Goal: Transaction & Acquisition: Purchase product/service

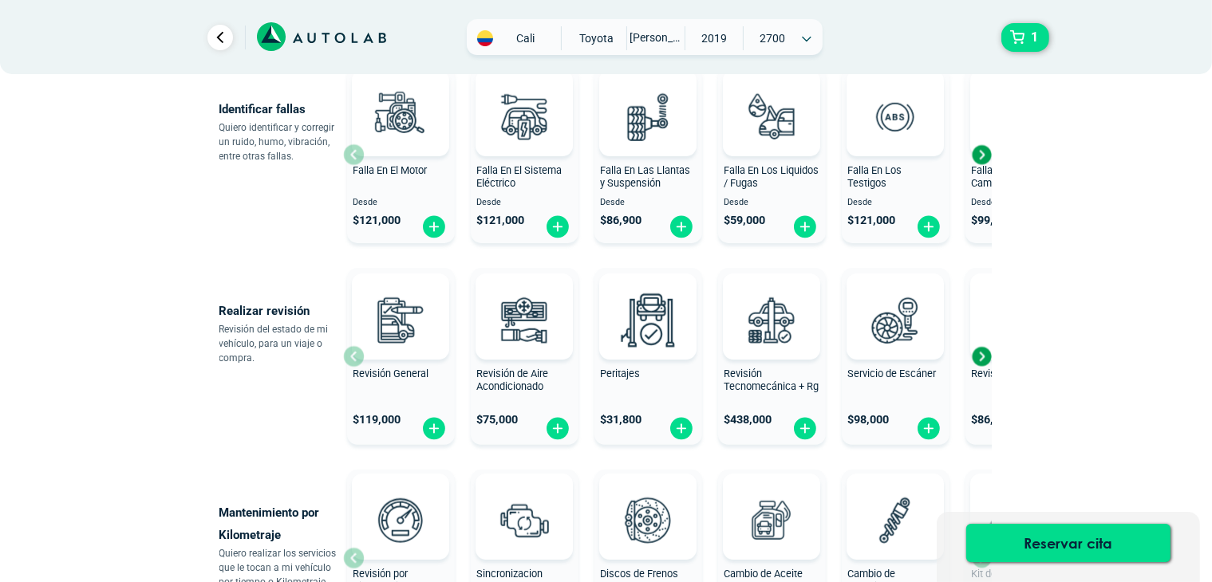
scroll to position [479, 0]
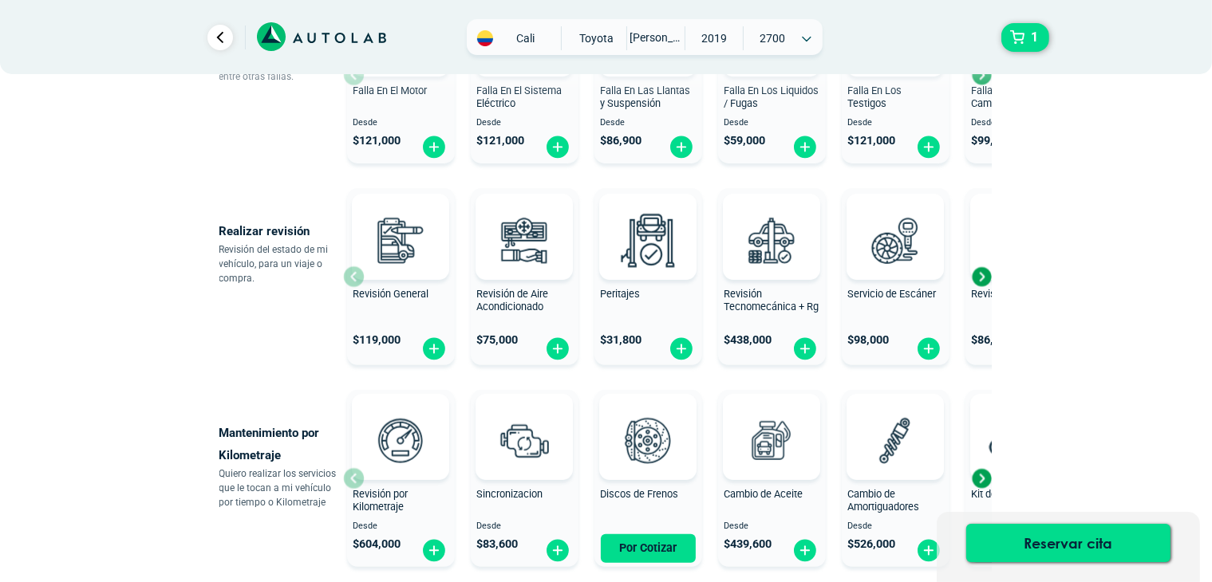
click at [984, 278] on div "Next slide" at bounding box center [981, 277] width 24 height 24
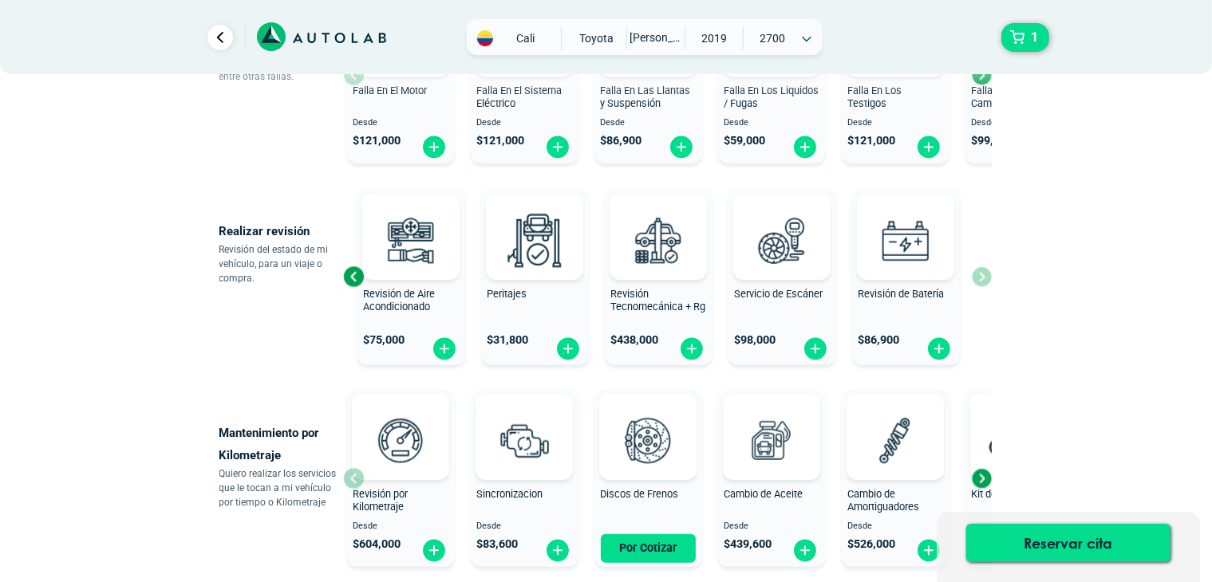
click at [984, 278] on div "Revisión General $ 119,000 Revisión de Aire Acondicionado $ 75,000 Peritajes $ …" at bounding box center [667, 277] width 648 height 190
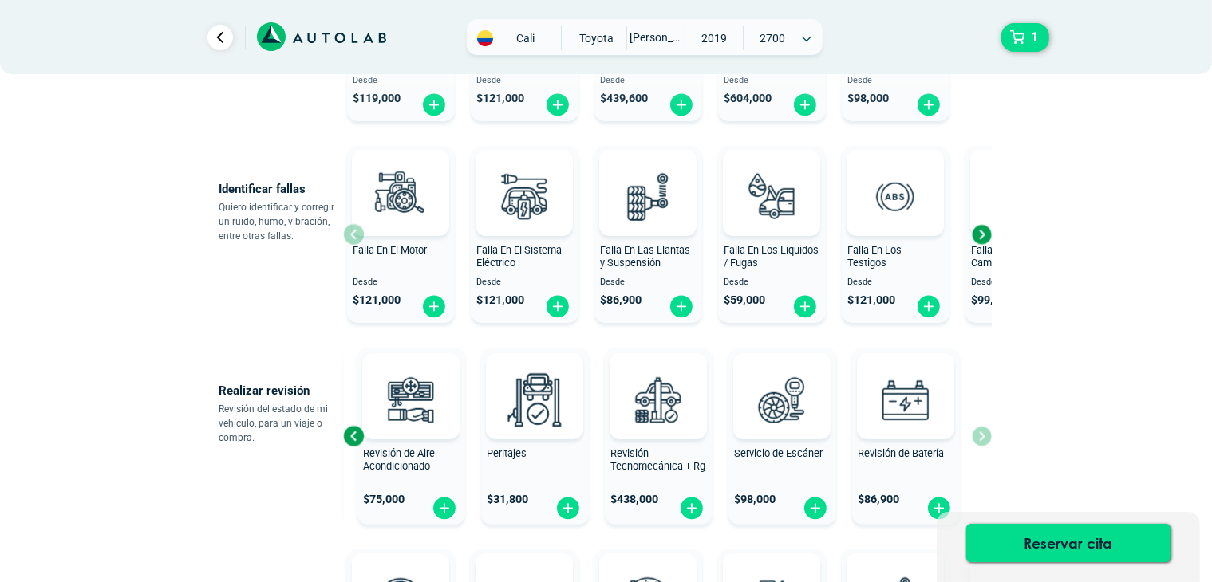
click at [982, 232] on div "Next slide" at bounding box center [981, 235] width 24 height 24
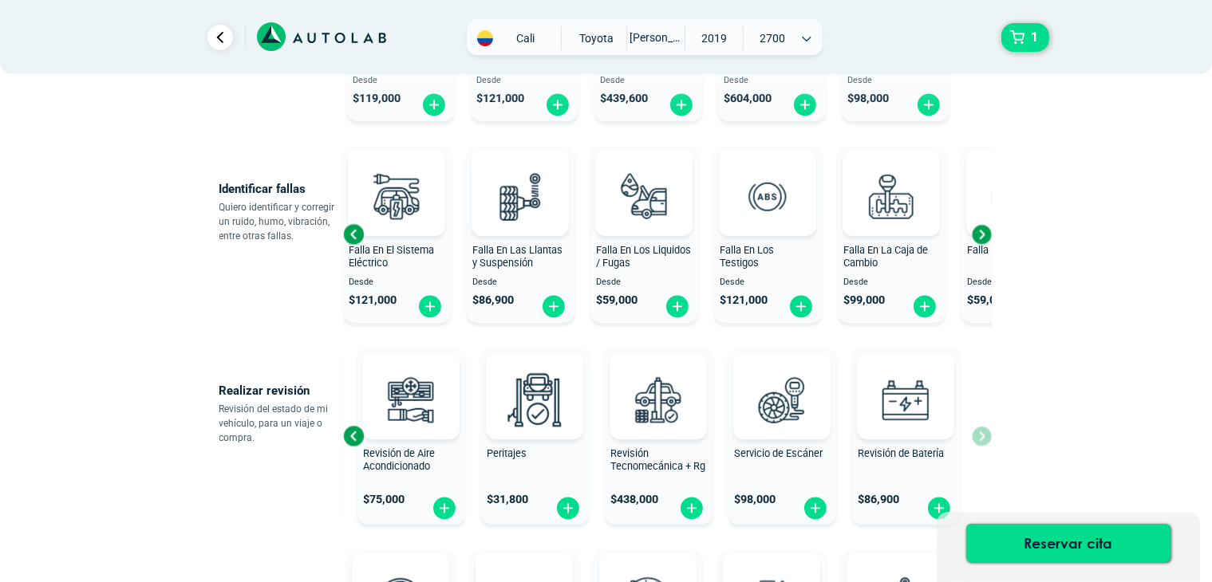
click at [982, 232] on div "Next slide" at bounding box center [981, 235] width 24 height 24
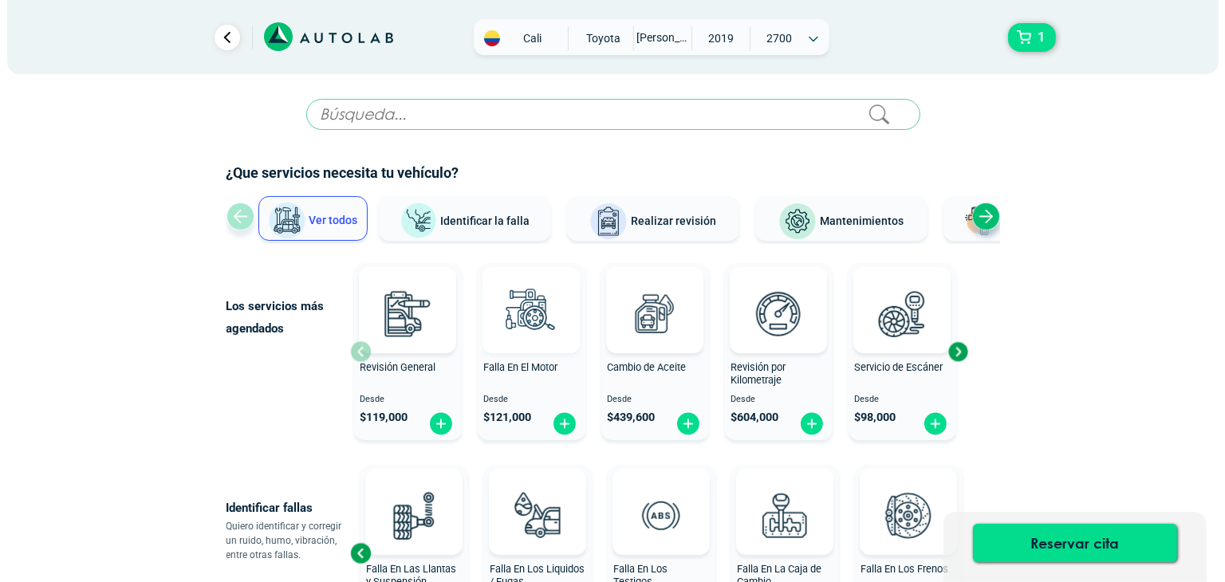
scroll to position [80, 0]
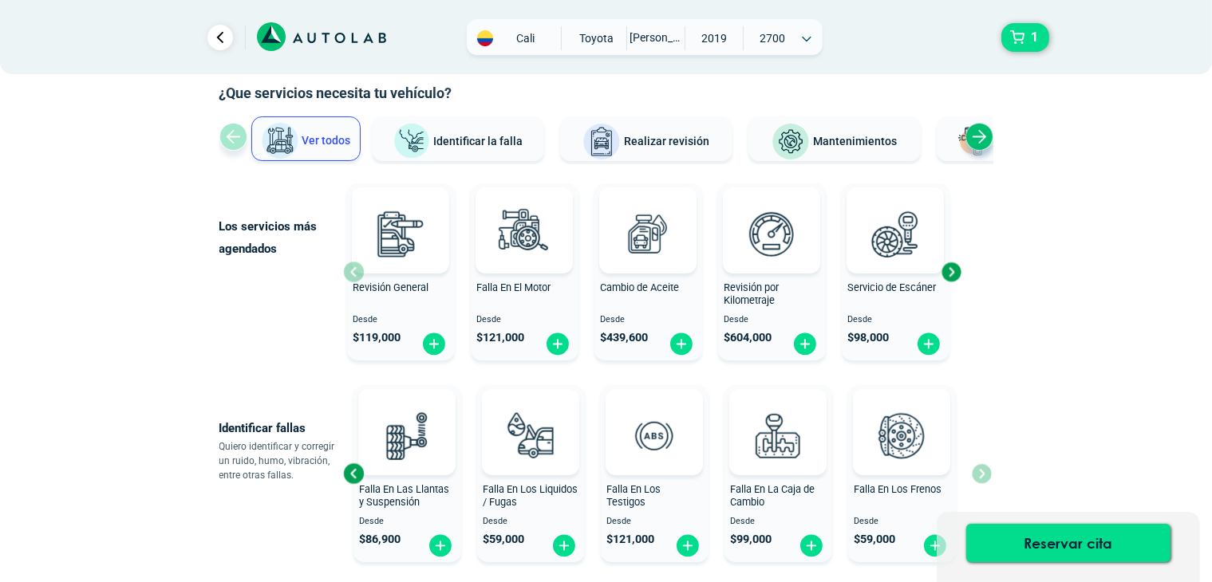
click at [951, 270] on div "Next slide" at bounding box center [951, 272] width 24 height 24
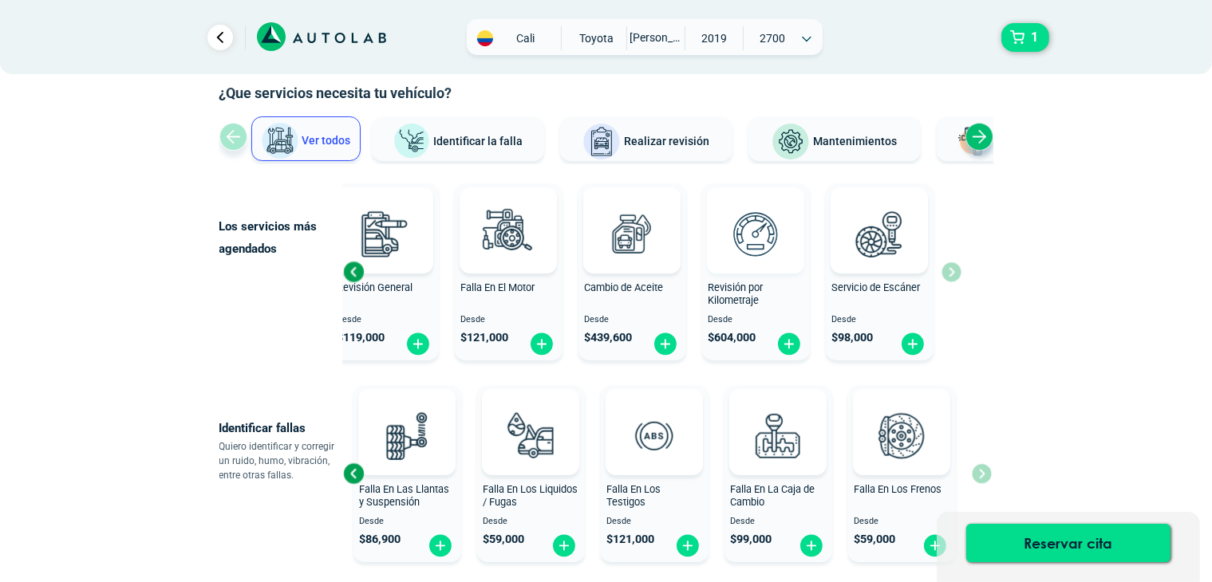
click at [730, 262] on img at bounding box center [755, 234] width 70 height 70
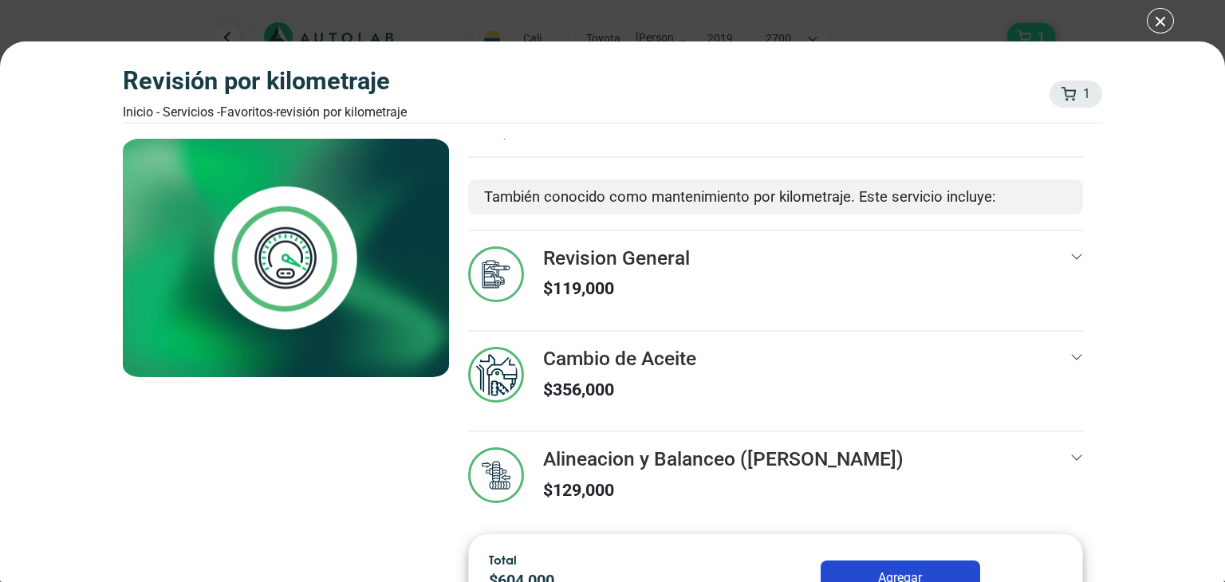
scroll to position [27, 0]
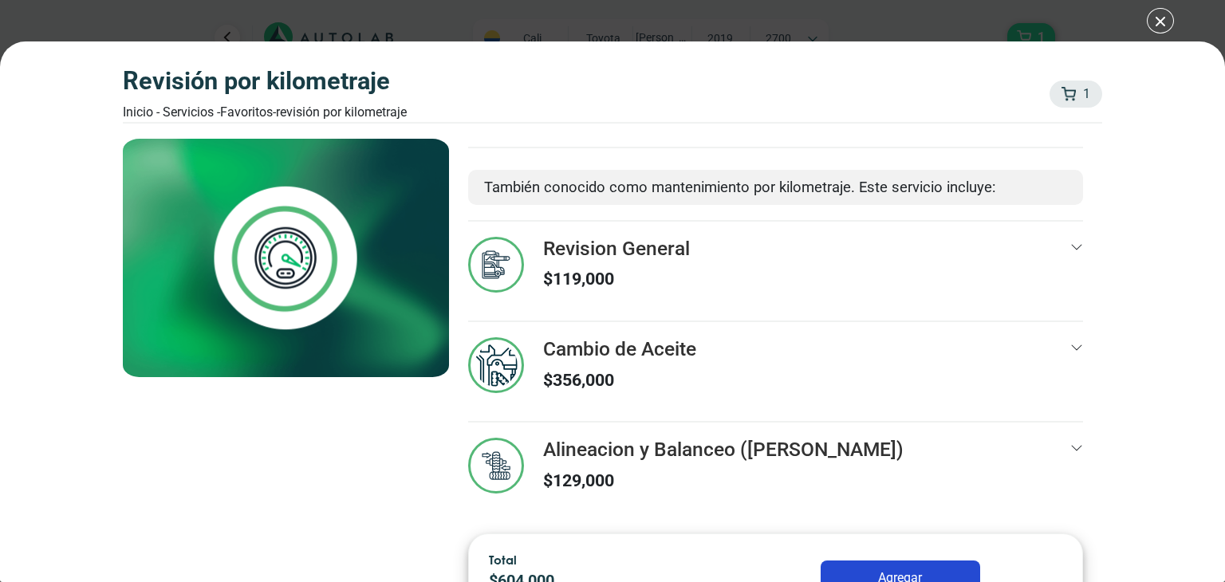
click at [653, 354] on h3 "Cambio de Aceite" at bounding box center [619, 348] width 153 height 23
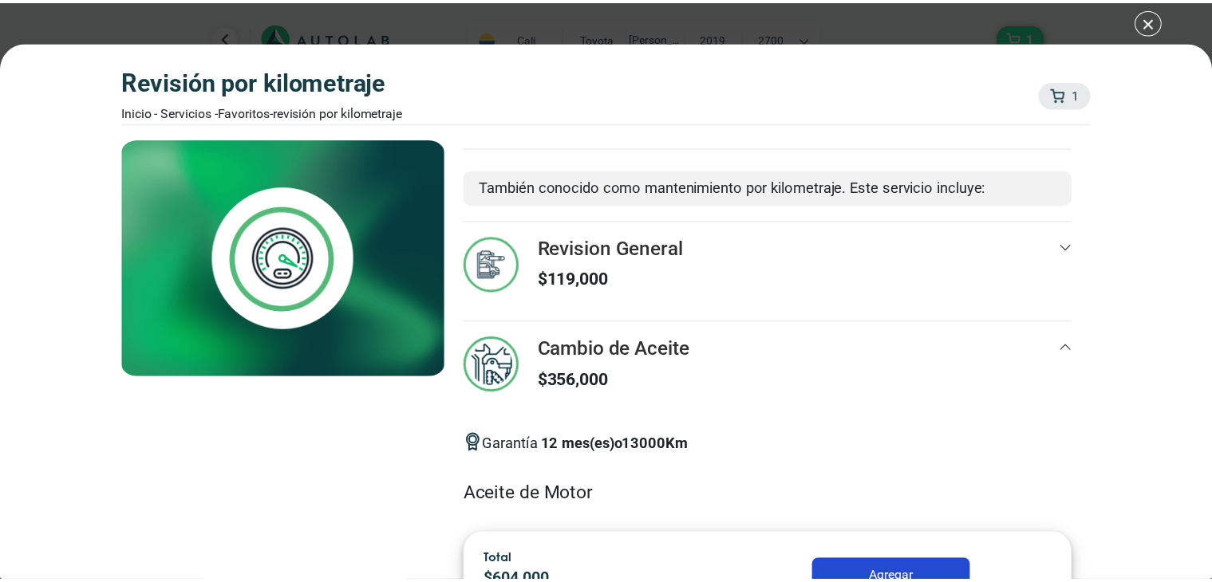
scroll to position [249, 0]
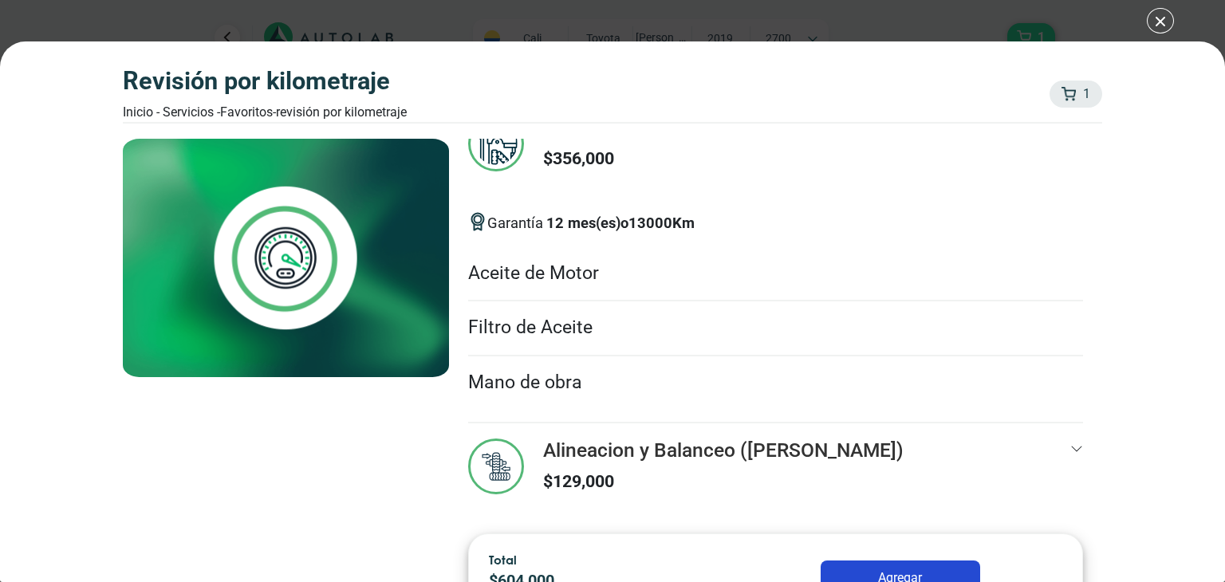
click at [581, 272] on li "Aceite de Motor" at bounding box center [775, 274] width 615 height 55
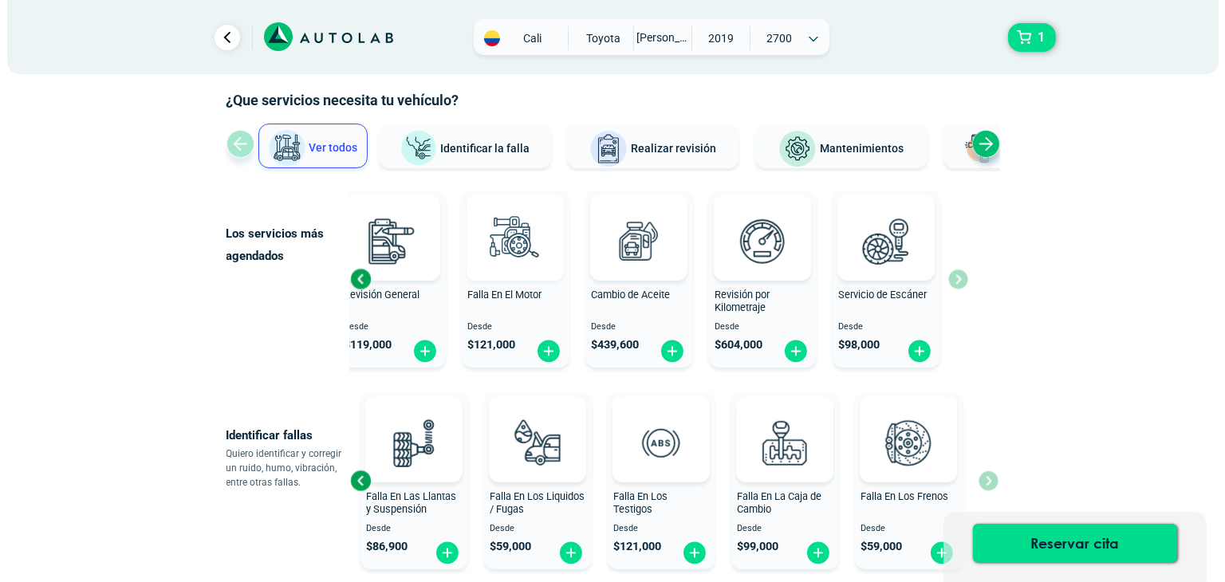
scroll to position [160, 0]
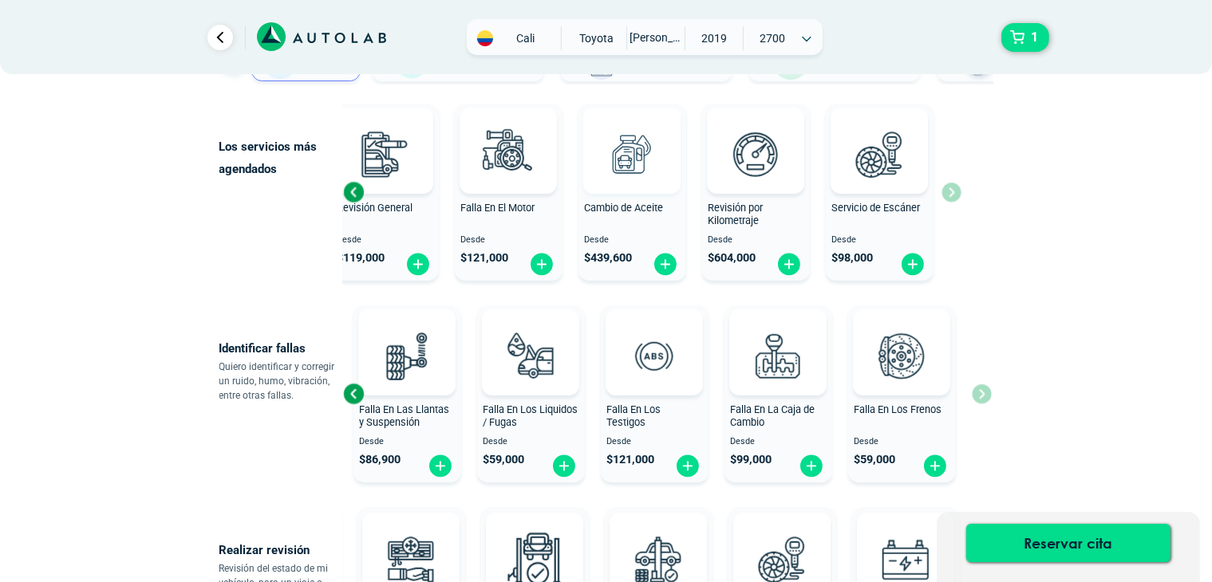
click at [636, 178] on img at bounding box center [632, 154] width 70 height 70
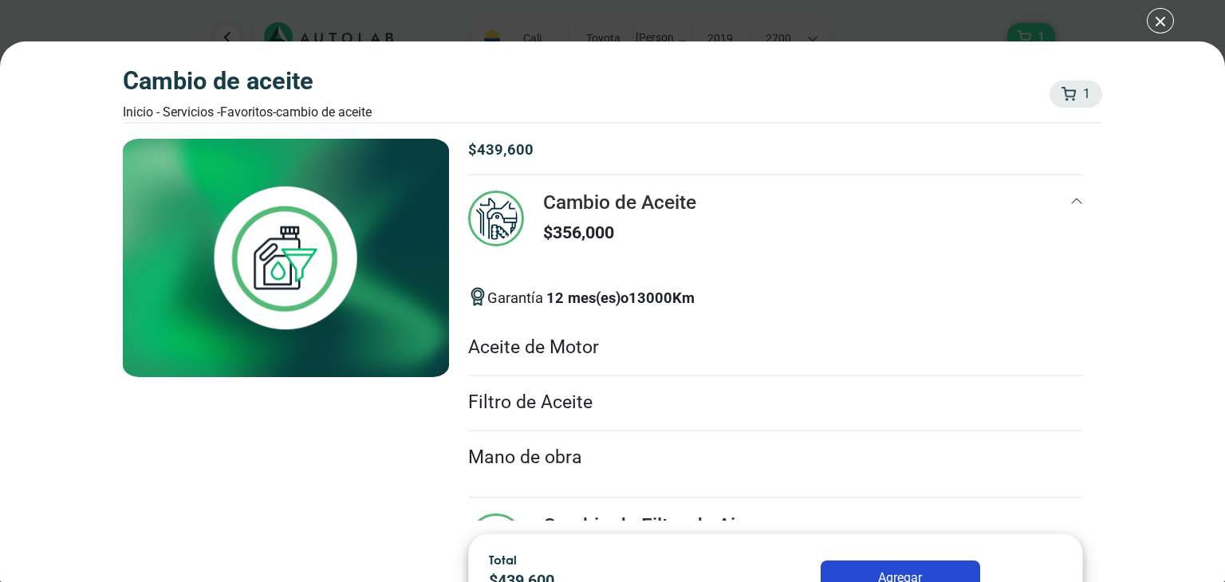
click at [564, 361] on li "Aceite de Motor" at bounding box center [775, 348] width 615 height 55
click at [1157, 27] on div "Cambio de Aceite Inicio - Servicios - Favoritos - Cambio de Aceite 1 1 Cambio d…" at bounding box center [612, 291] width 1225 height 582
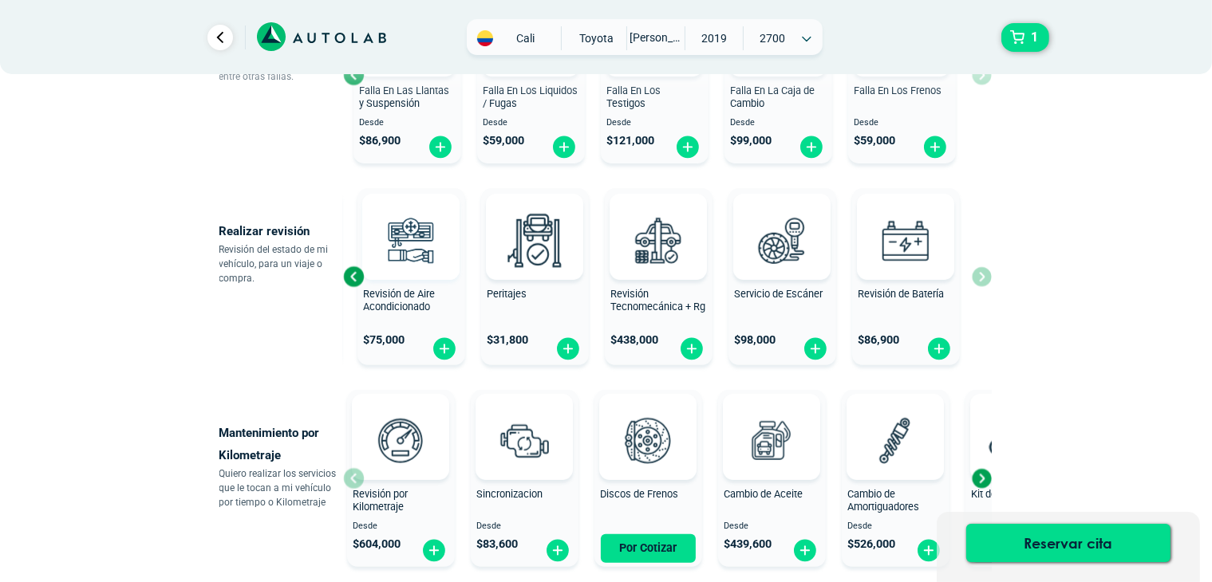
scroll to position [638, 0]
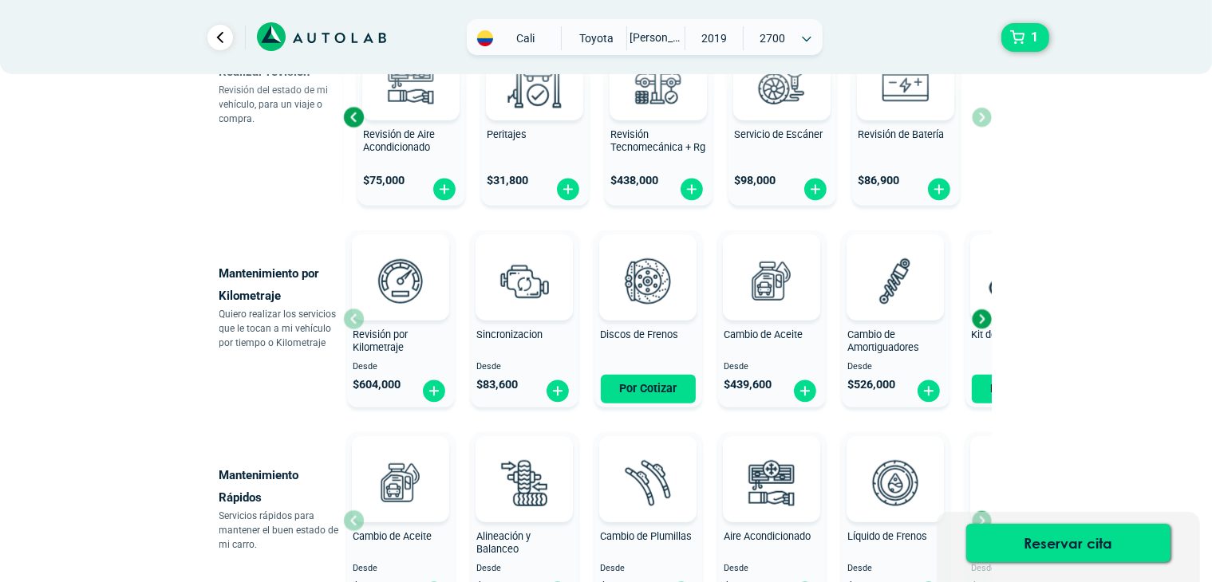
click at [980, 319] on div "Next slide" at bounding box center [981, 319] width 24 height 24
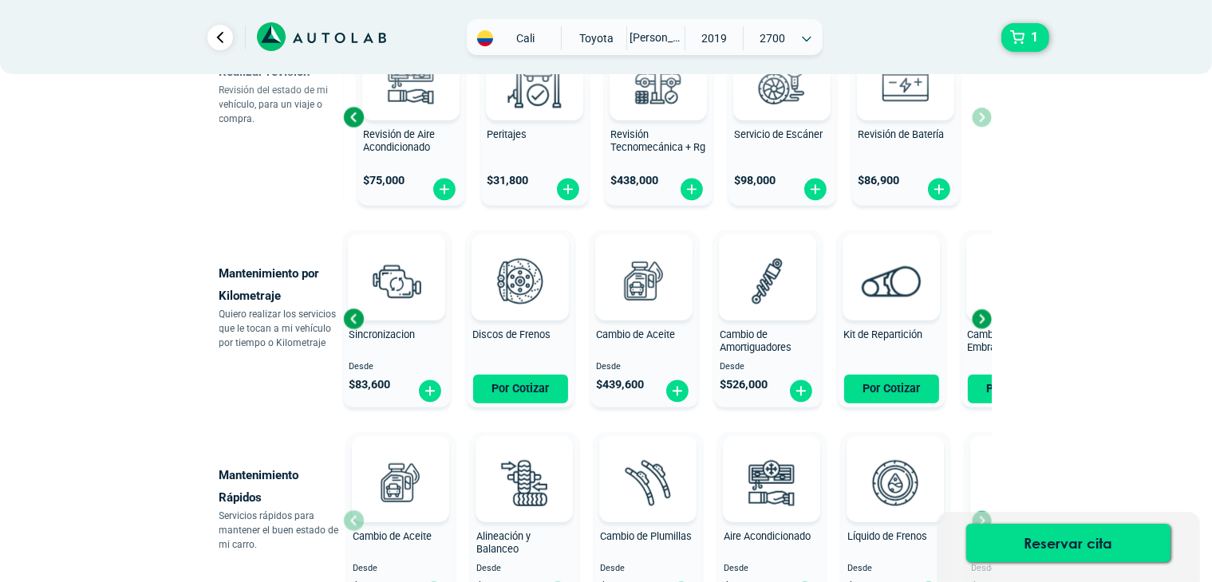
click at [980, 319] on div "Next slide" at bounding box center [981, 319] width 24 height 24
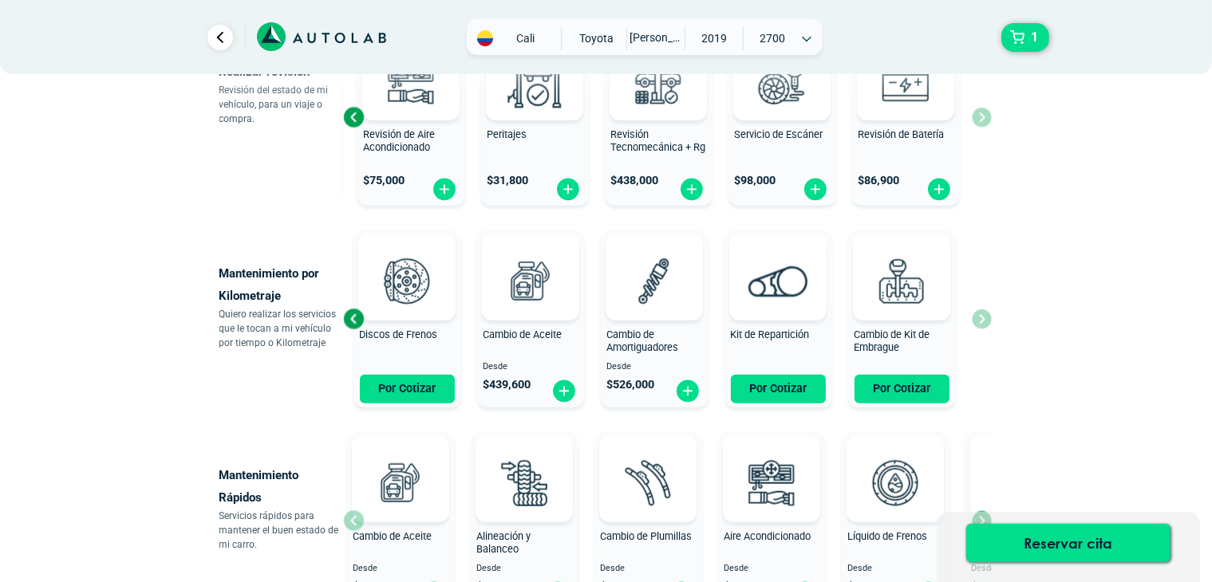
click at [980, 319] on div "Revisión por Kilometraje Desde $ 604,000 Sincronizacion Desde $ 83,600 Discos d…" at bounding box center [667, 319] width 648 height 190
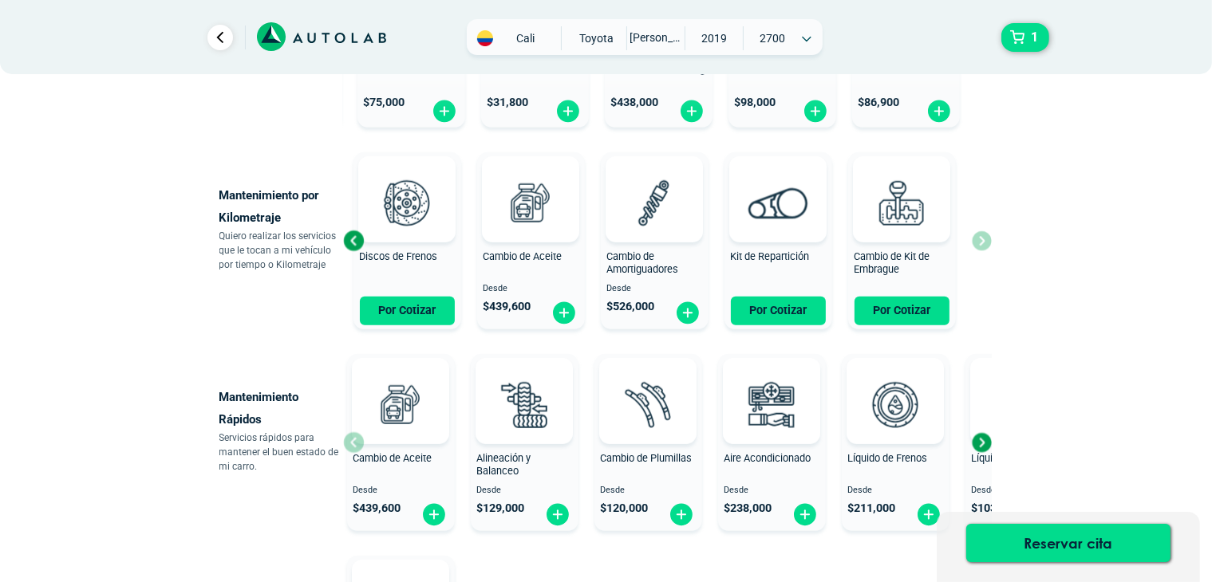
scroll to position [798, 0]
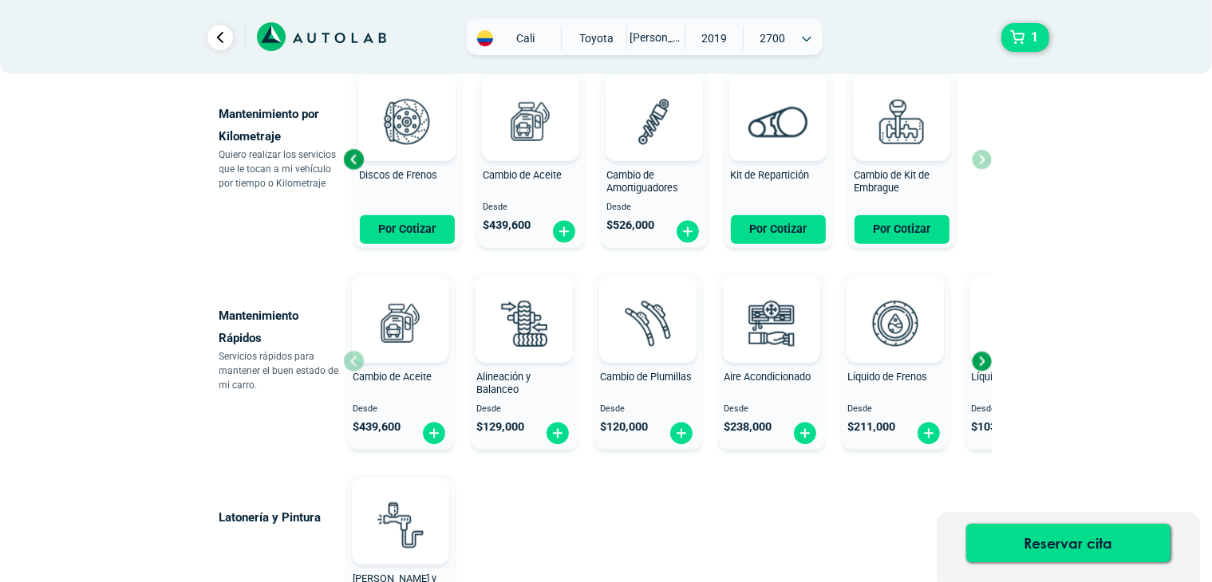
click at [981, 361] on div "Next slide" at bounding box center [981, 361] width 24 height 24
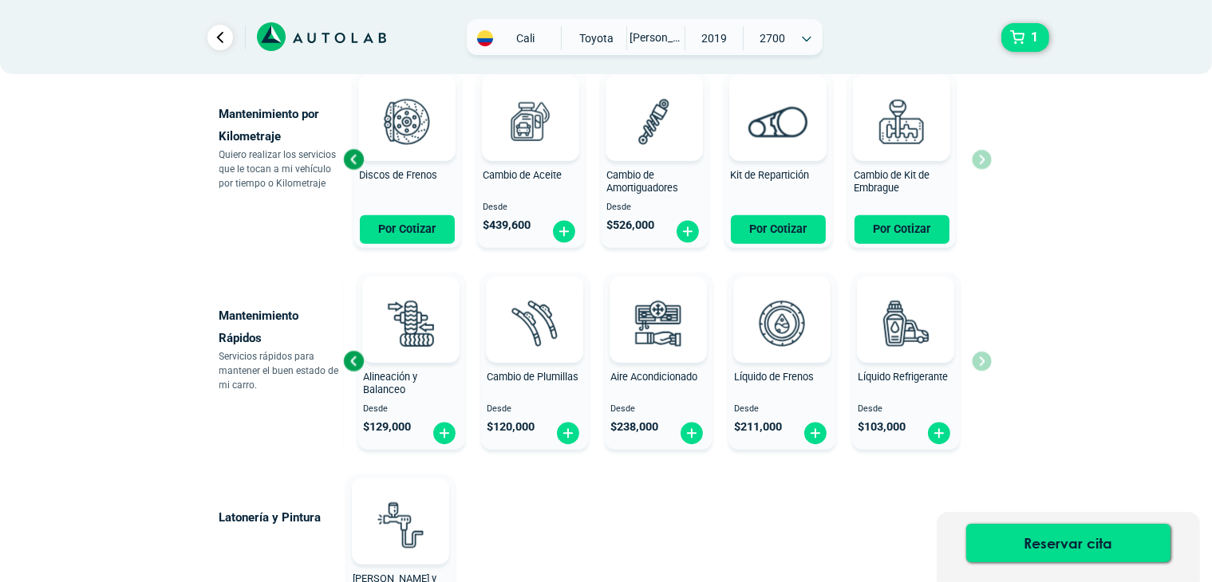
click at [981, 361] on div "Cambio de Aceite Desde $ 439,600 Alineación y Balanceo Desde $ 129,000 Cambio d…" at bounding box center [667, 361] width 648 height 190
